Goal: Information Seeking & Learning: Learn about a topic

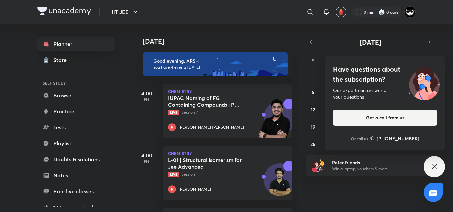
click at [360, 90] on div "Our expert can answer all your questions" at bounding box center [385, 93] width 104 height 13
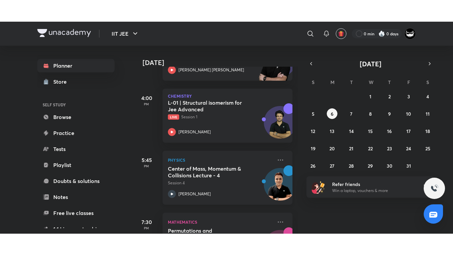
scroll to position [122, 0]
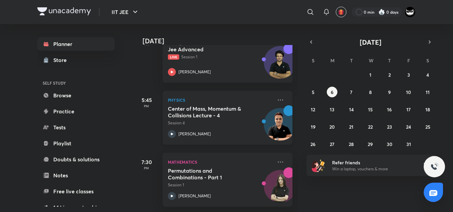
click at [216, 105] on h5 "Center of Mass, Momentum & Collisions Lecture - 4" at bounding box center [209, 111] width 83 height 13
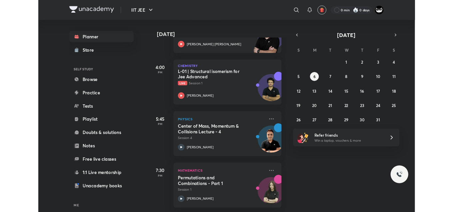
scroll to position [79, 0]
